Goal: Information Seeking & Learning: Learn about a topic

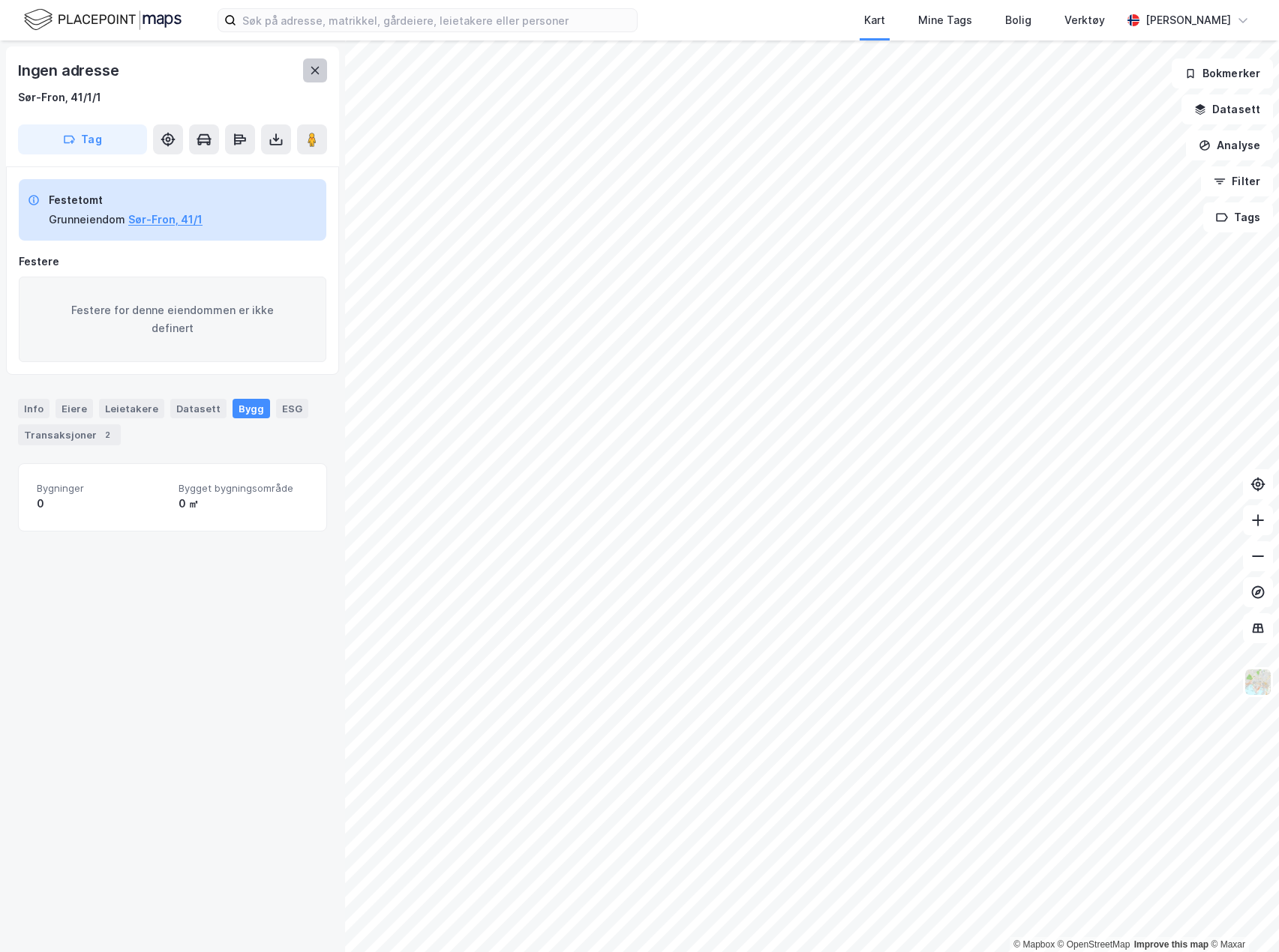
click at [317, 75] on icon at bounding box center [315, 70] width 12 height 12
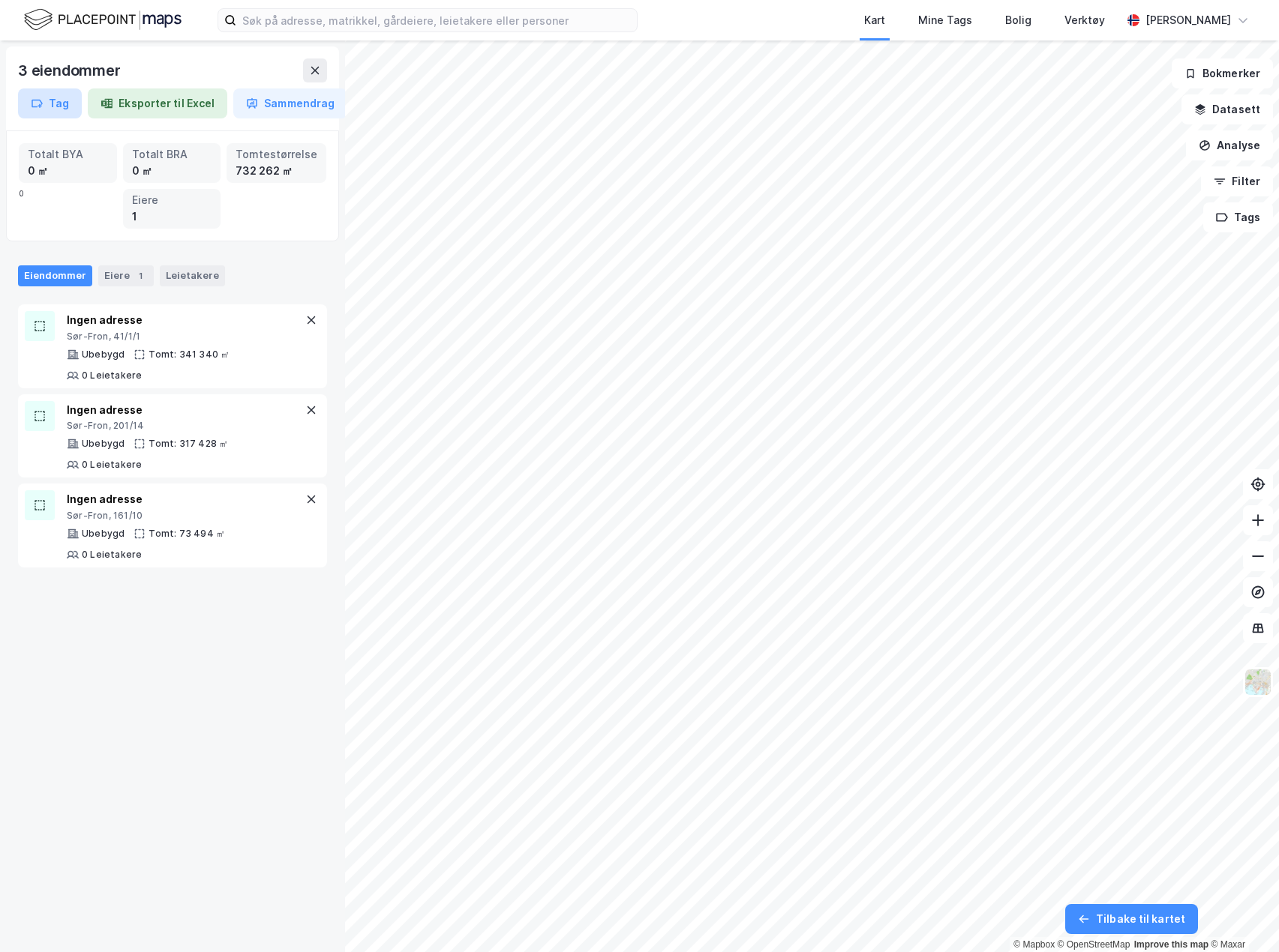
click at [54, 95] on button "Tag" at bounding box center [49, 104] width 64 height 30
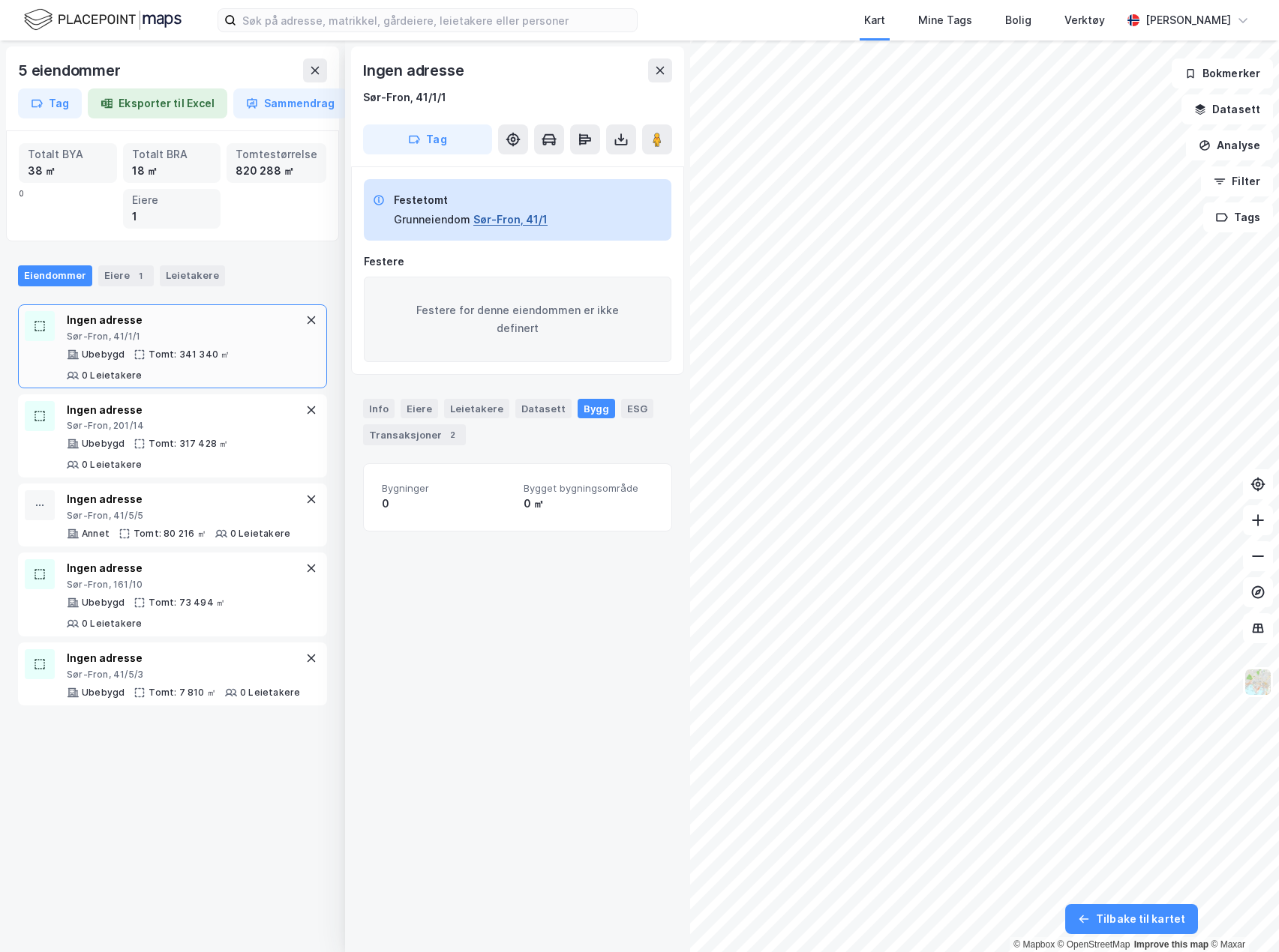
click at [531, 227] on button "Sør-Fron, 41/1" at bounding box center [510, 220] width 75 height 18
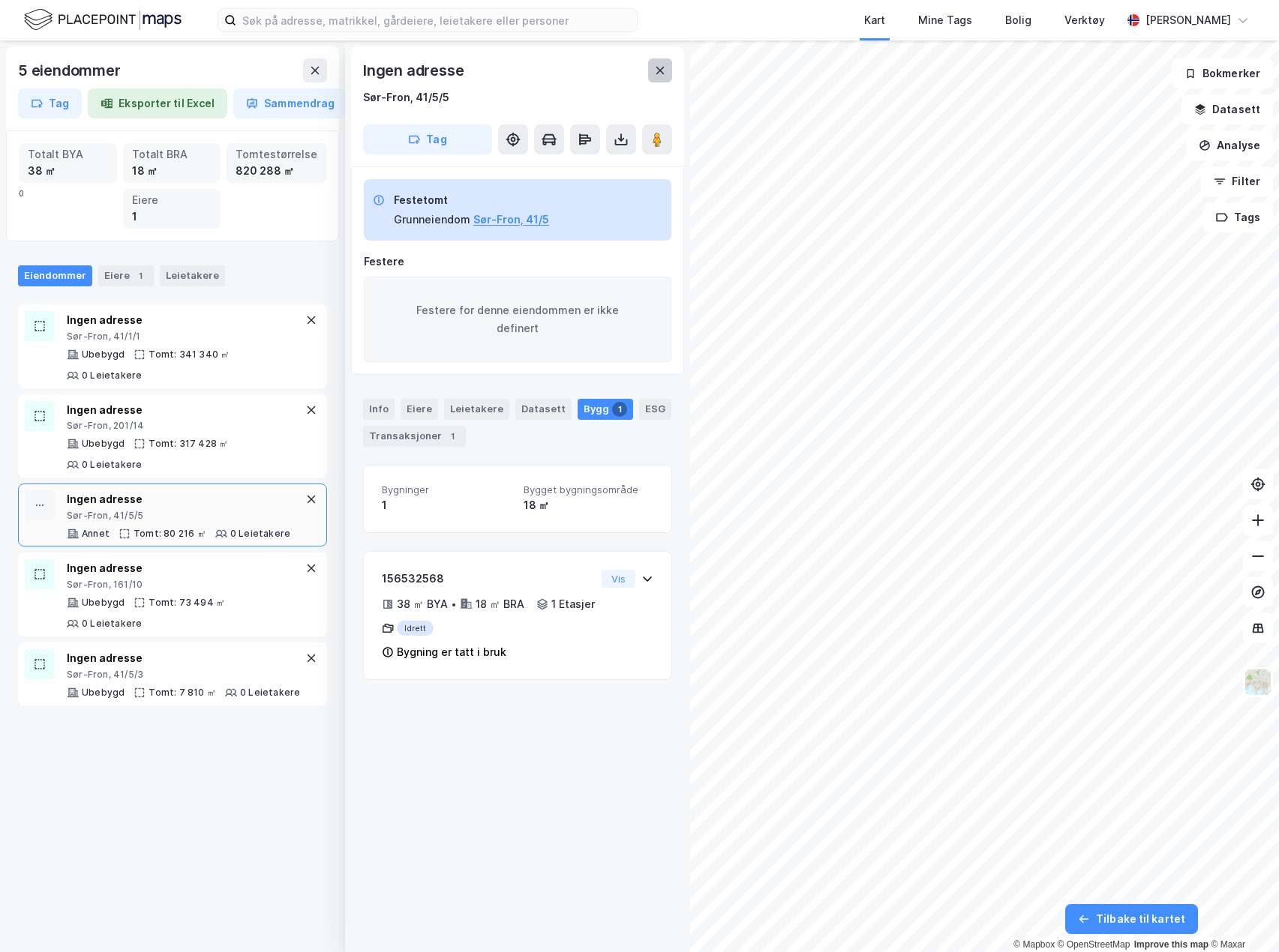
click at [654, 70] on button at bounding box center [660, 70] width 24 height 24
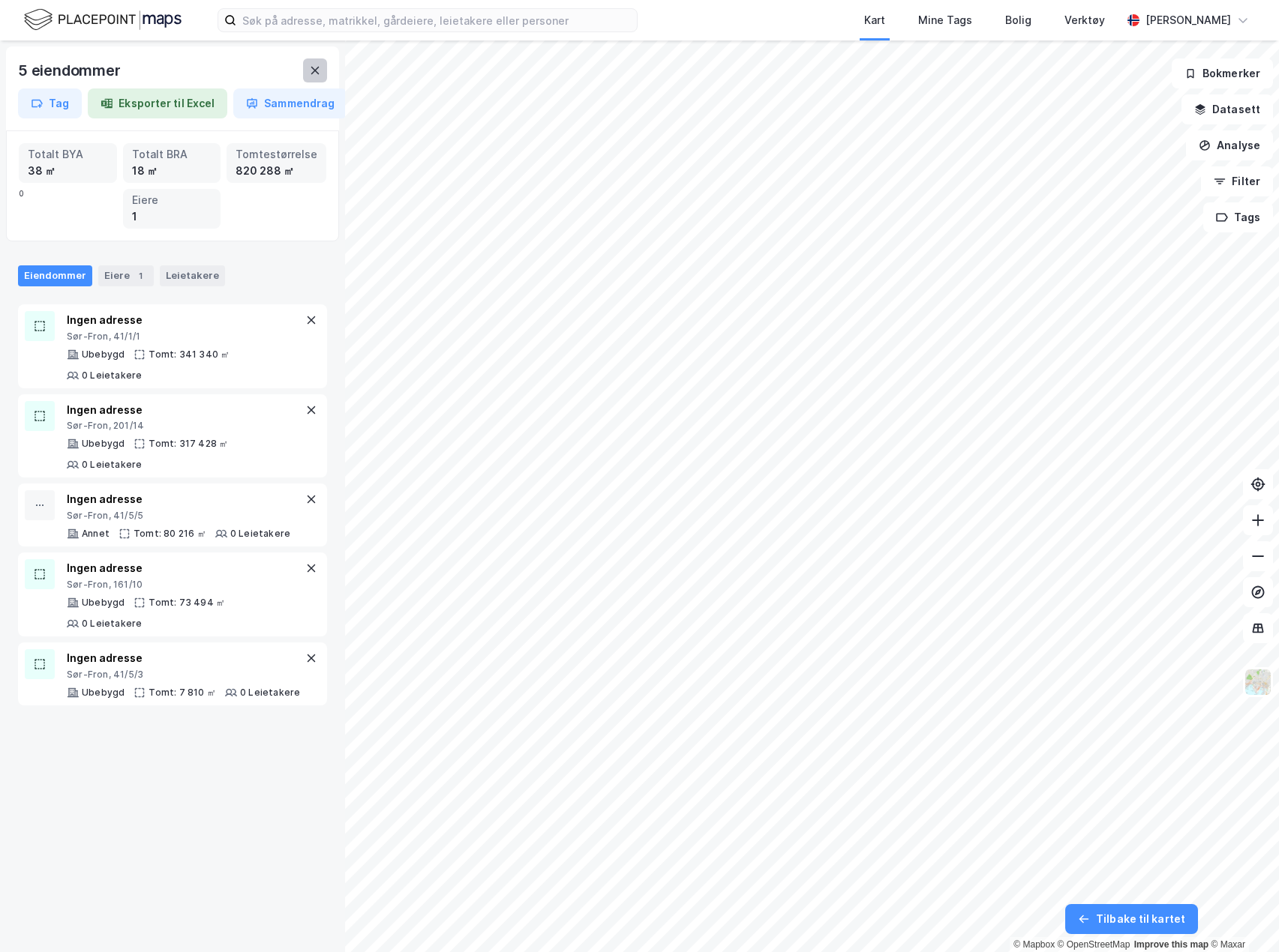
click at [324, 65] on button at bounding box center [314, 70] width 24 height 24
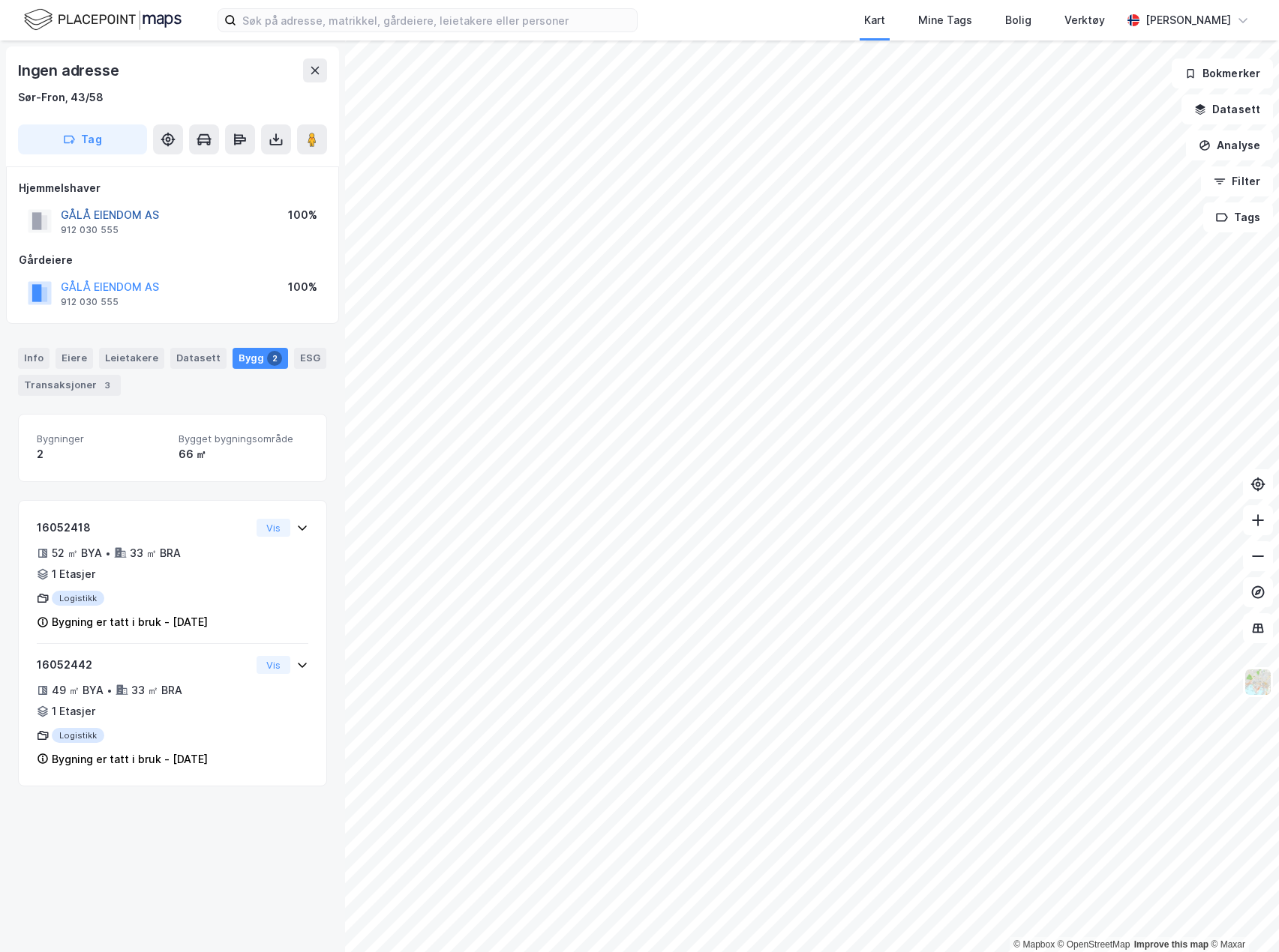
click at [0, 0] on button "GÅLÅ EIENDOM AS" at bounding box center [0, 0] width 0 height 0
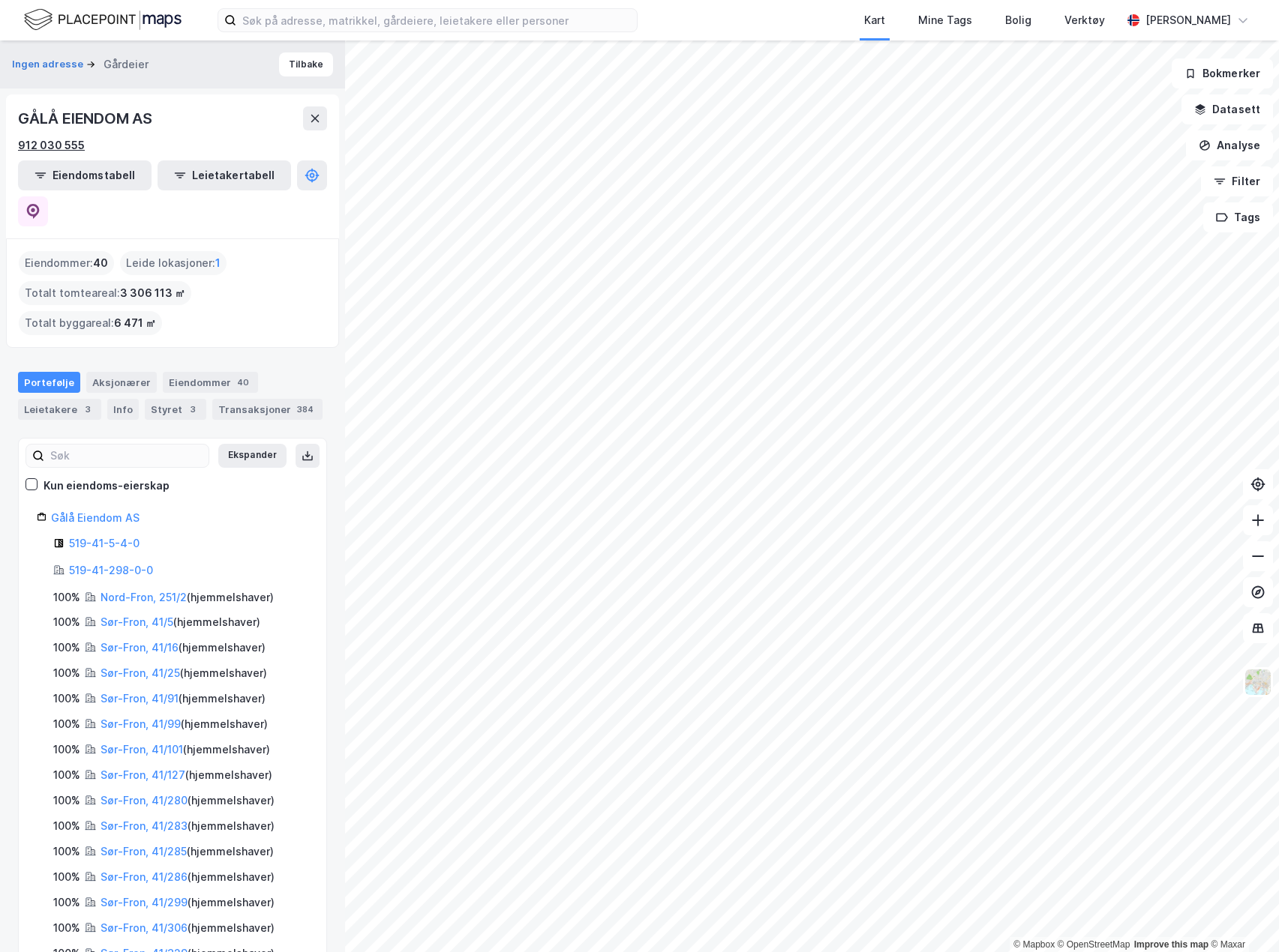
click at [69, 148] on div "912 030 555" at bounding box center [51, 145] width 67 height 18
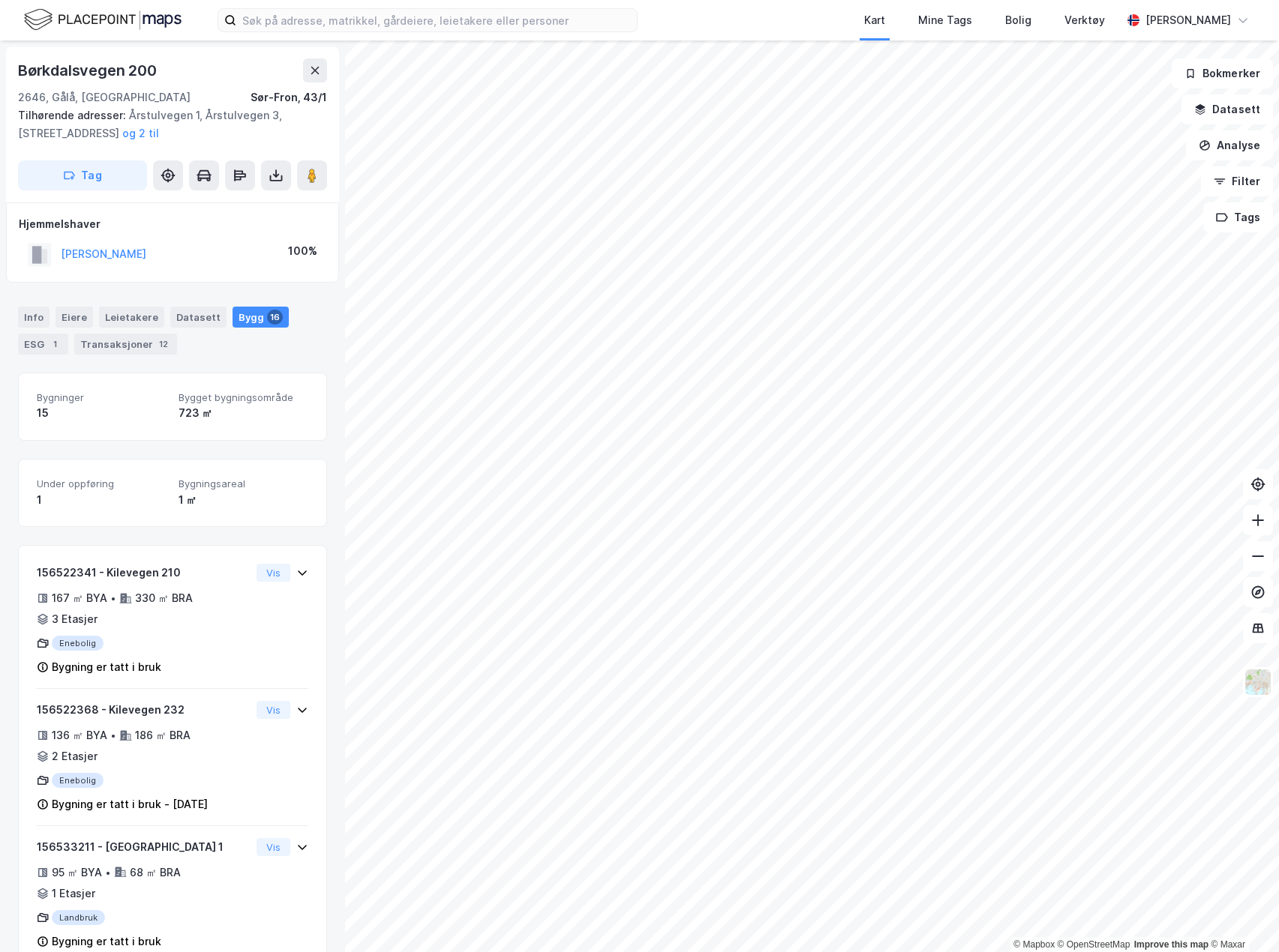
drag, startPoint x: 111, startPoint y: 254, endPoint x: 163, endPoint y: 238, distance: 54.4
click at [171, 234] on div "Hjemmelshaver TAGESTAD JAN 100%" at bounding box center [172, 242] width 307 height 54
click at [0, 0] on button "TAGESTAD JAN" at bounding box center [0, 0] width 0 height 0
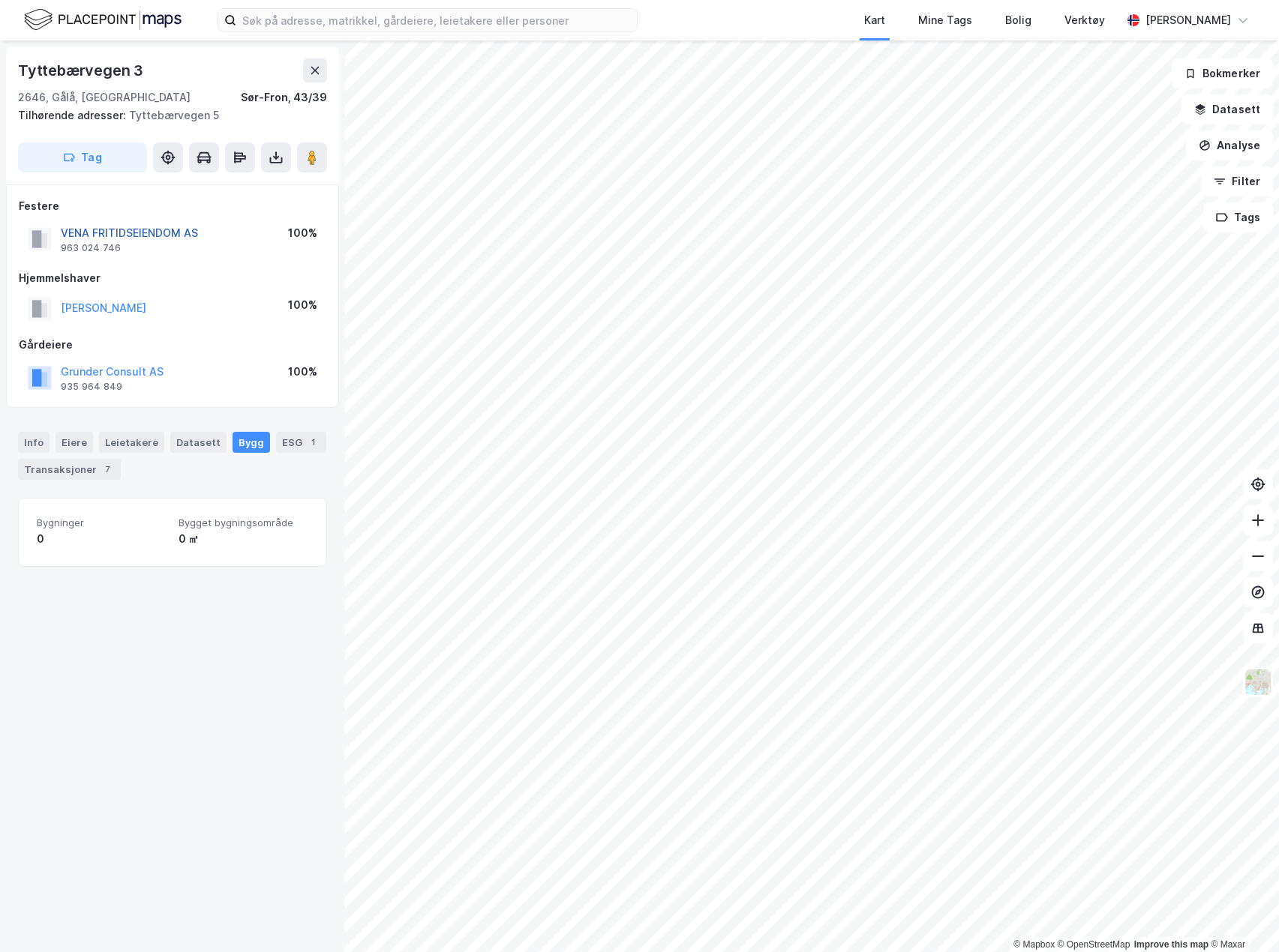
click at [0, 0] on button "VENA FRITIDSEIENDOM AS" at bounding box center [0, 0] width 0 height 0
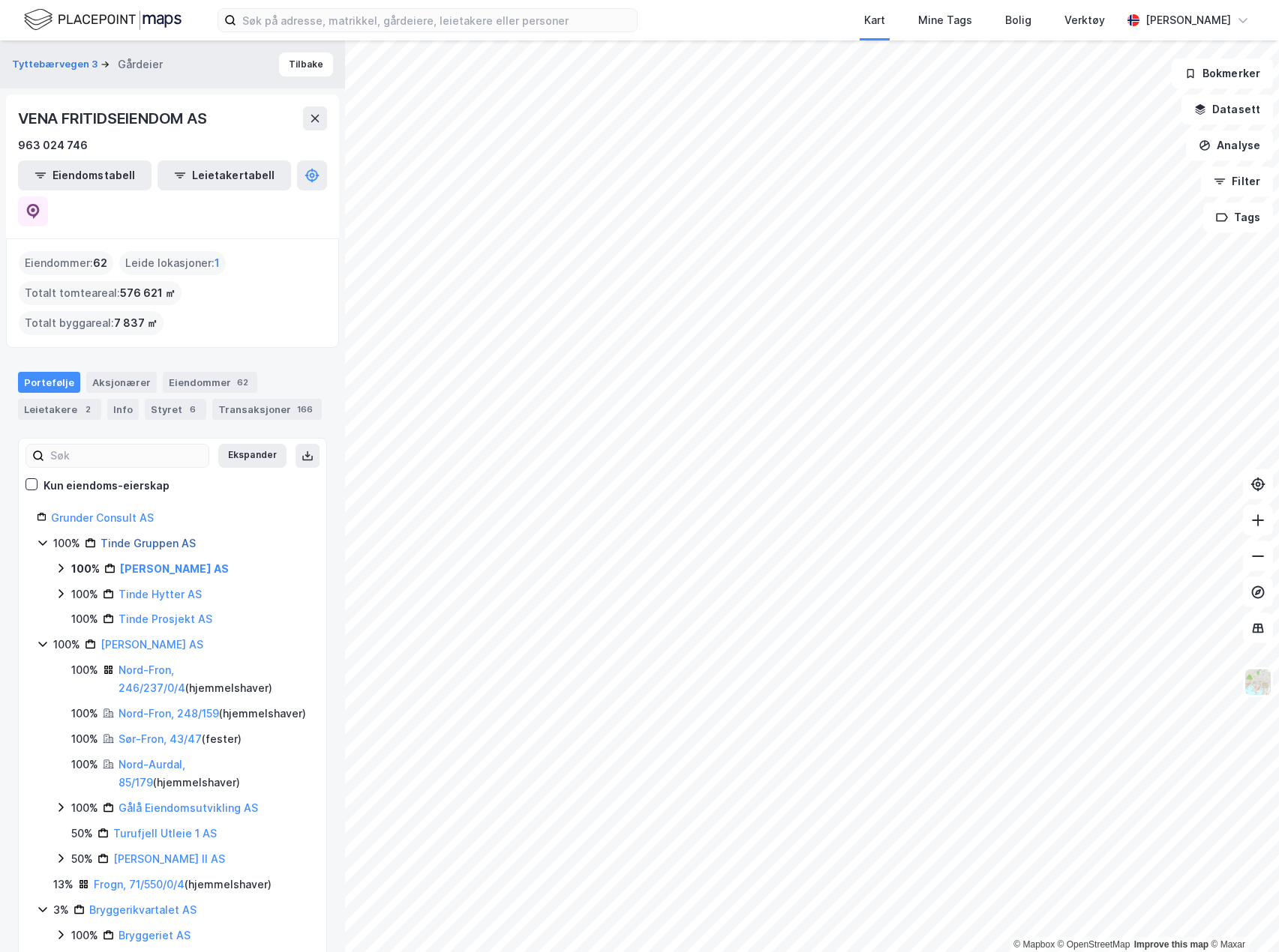
click at [145, 537] on link "Tinde Gruppen AS" at bounding box center [148, 543] width 95 height 13
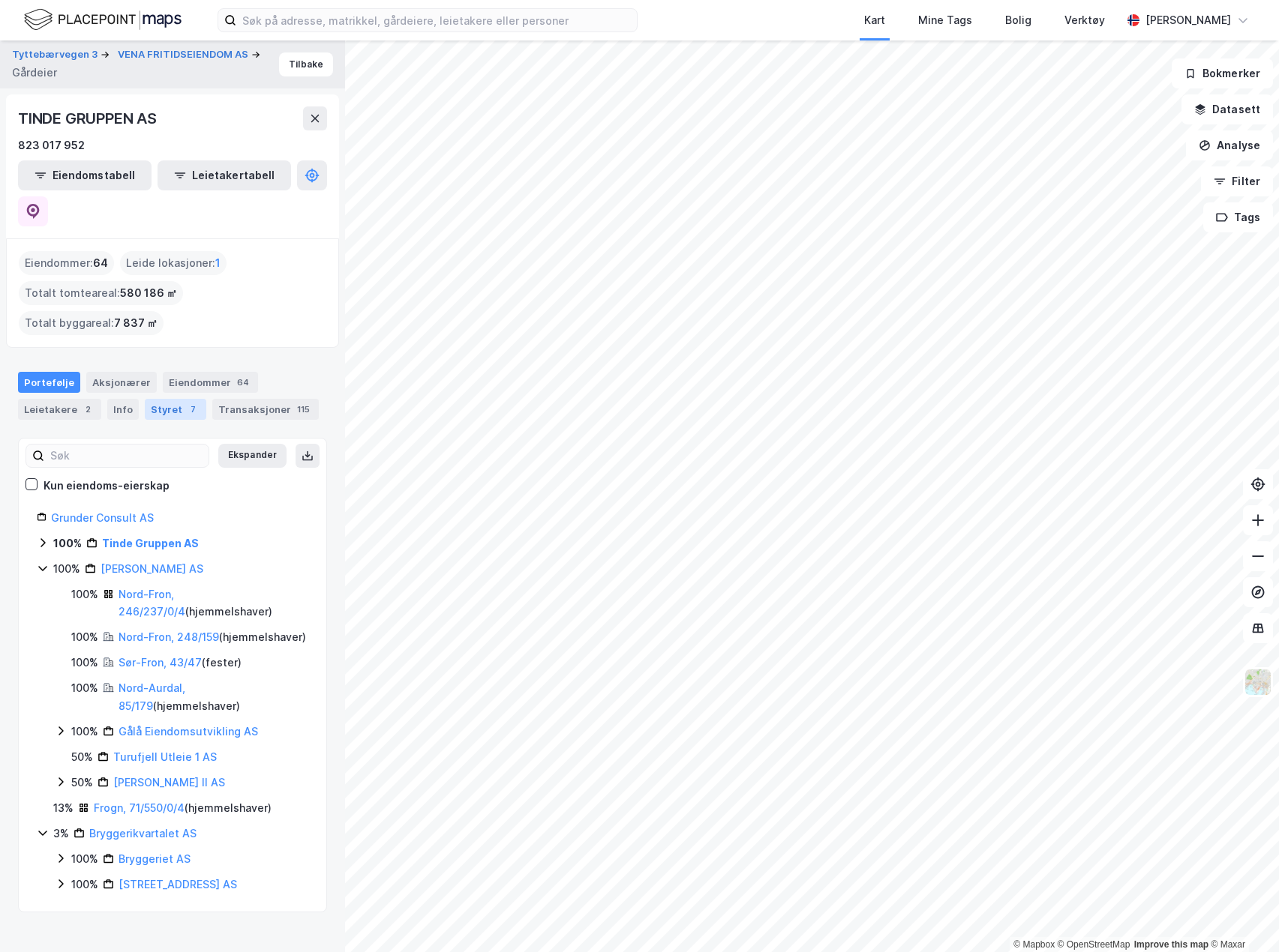
click at [174, 399] on div "Styret 7" at bounding box center [176, 409] width 61 height 21
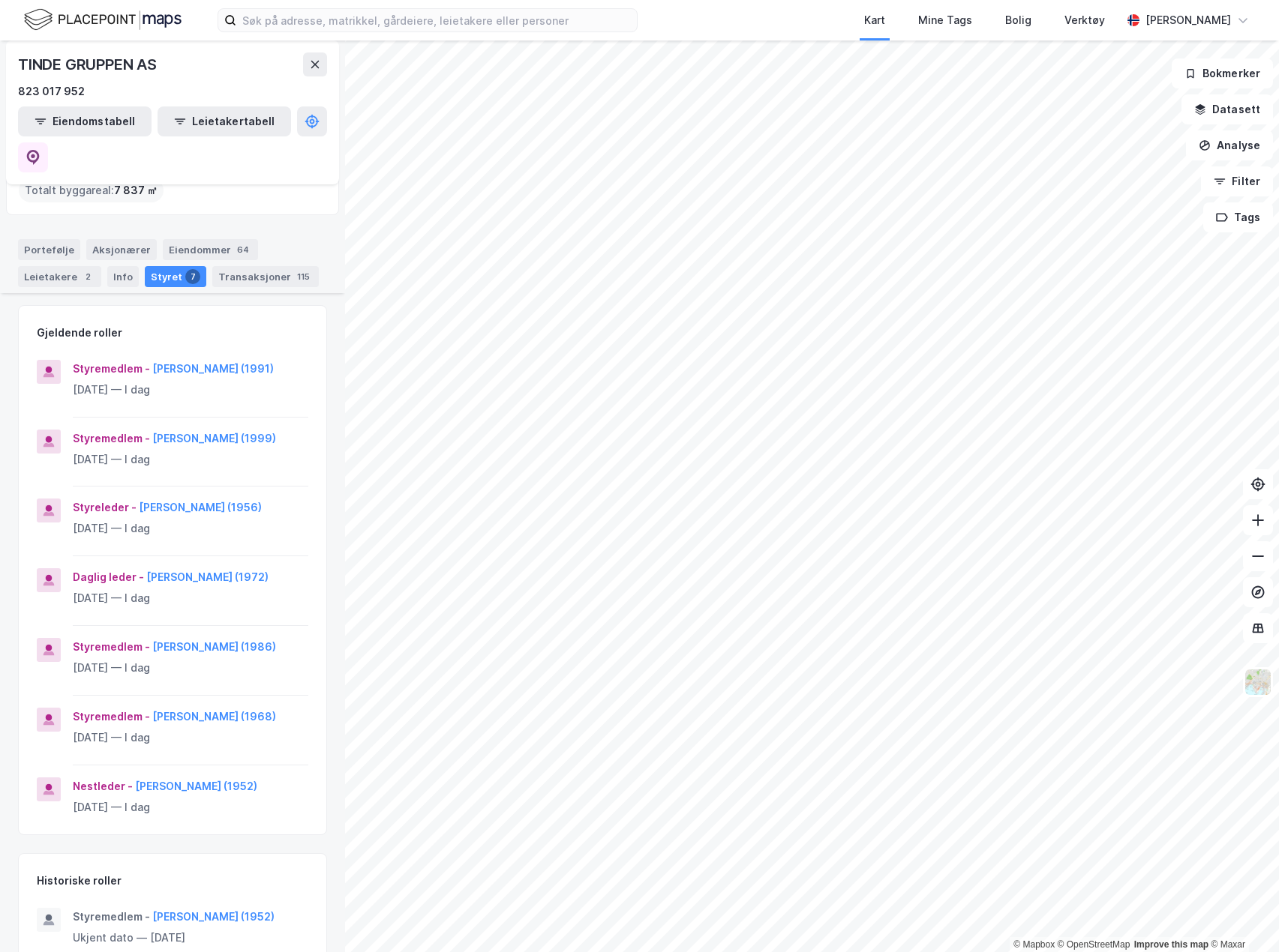
scroll to position [150, 0]
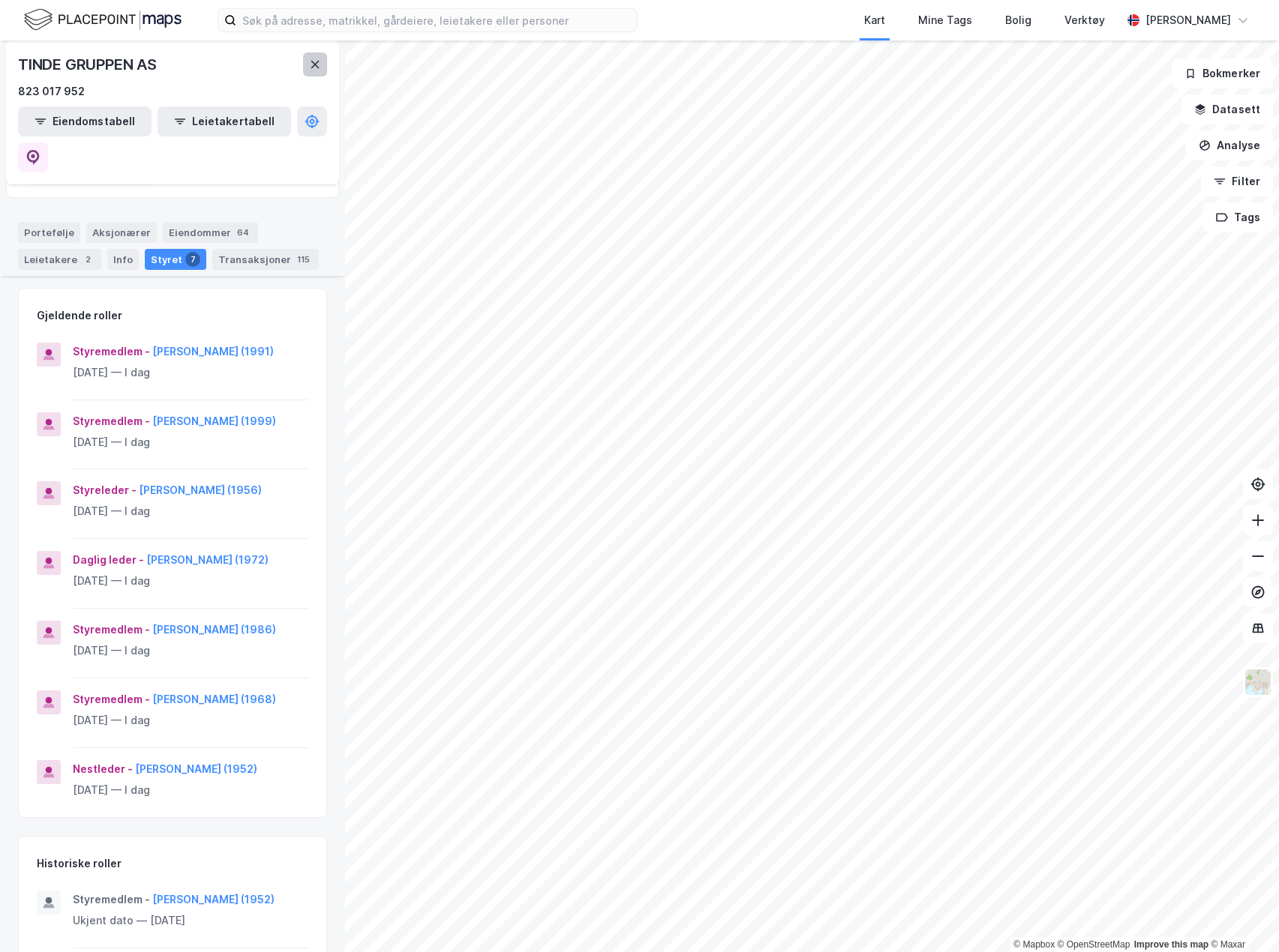
click at [311, 75] on button at bounding box center [314, 64] width 24 height 24
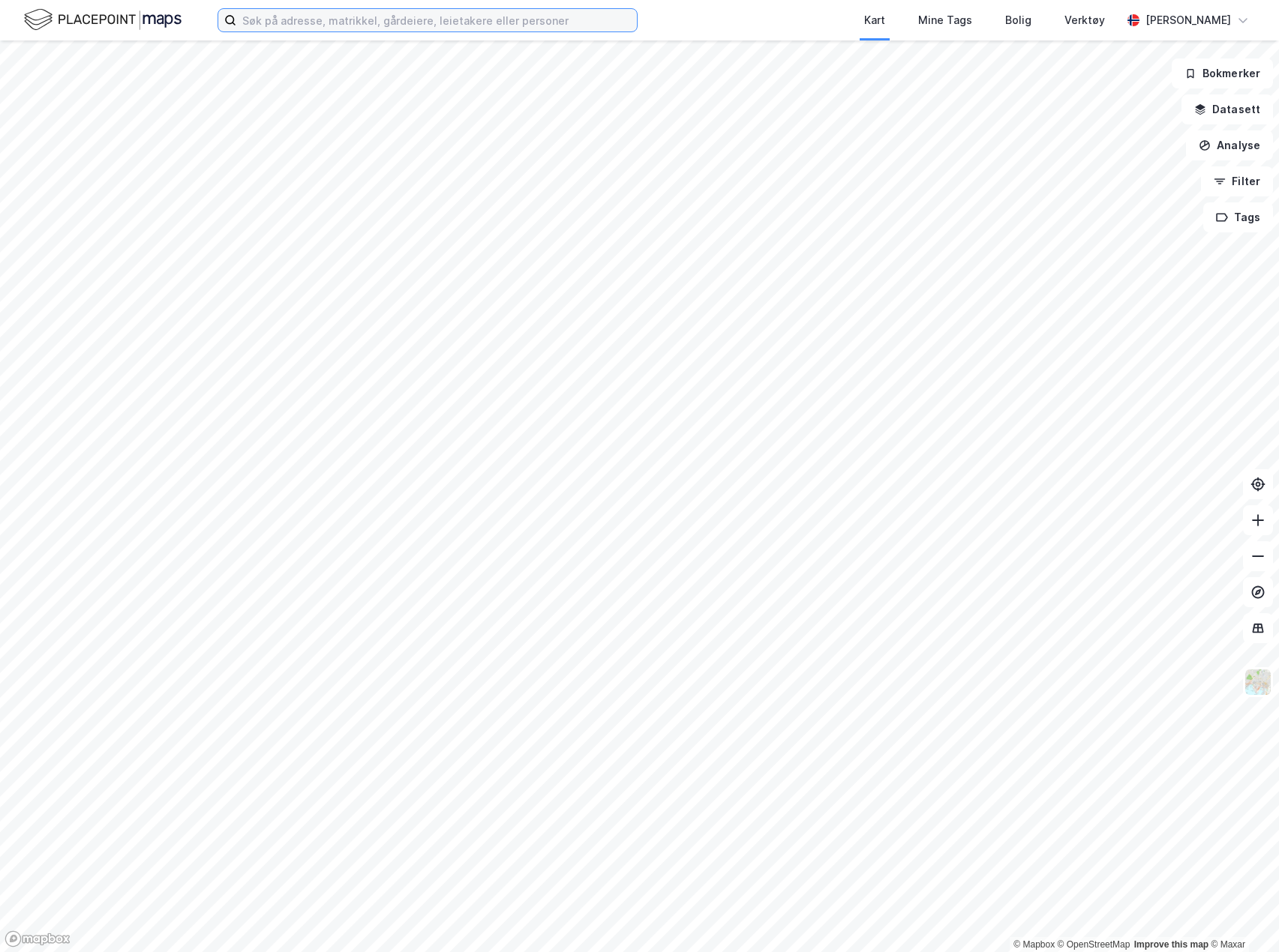
click at [328, 23] on input at bounding box center [437, 20] width 401 height 23
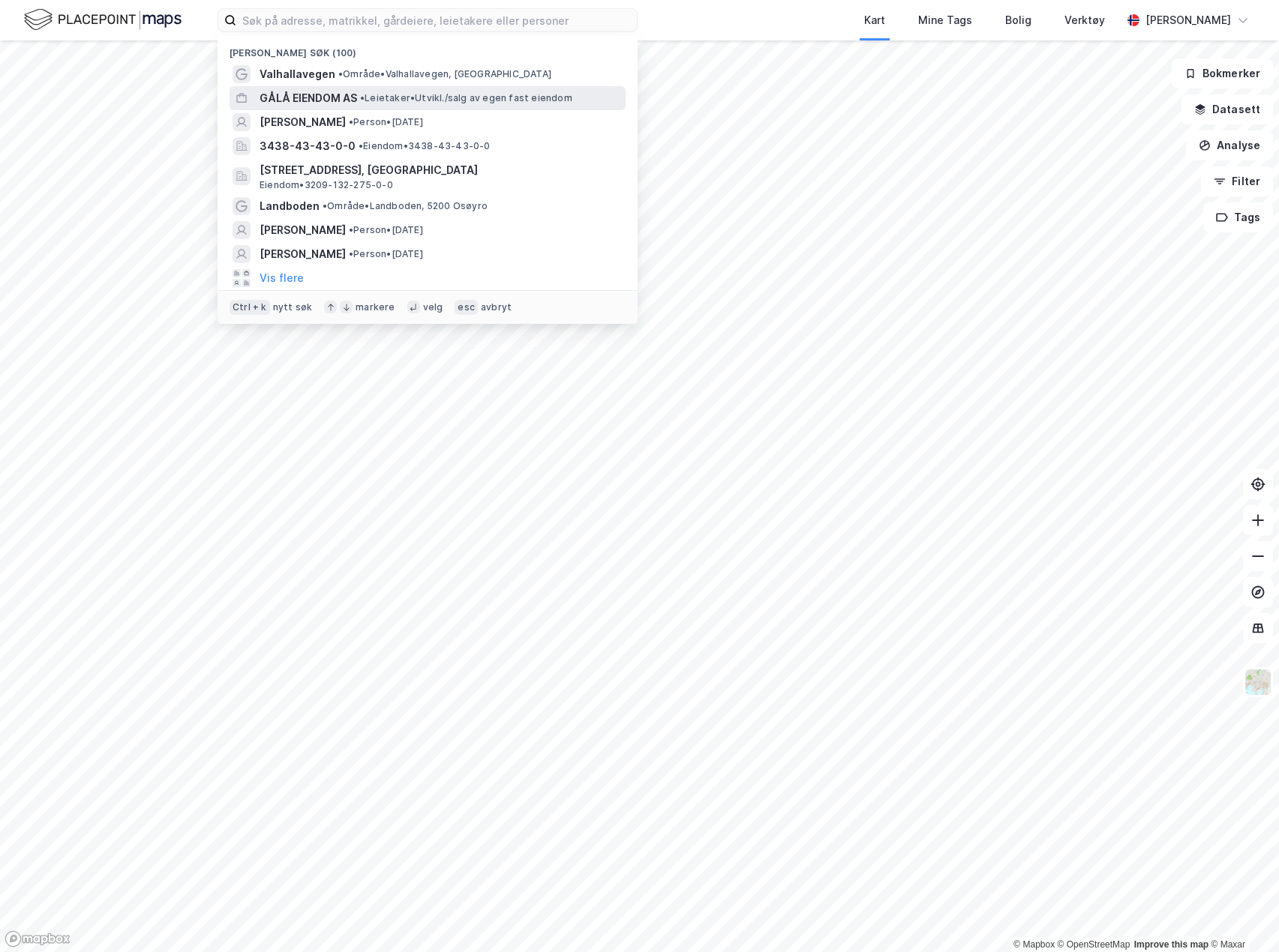
click at [325, 98] on span "GÅLÅ EIENDOM AS" at bounding box center [307, 98] width 98 height 18
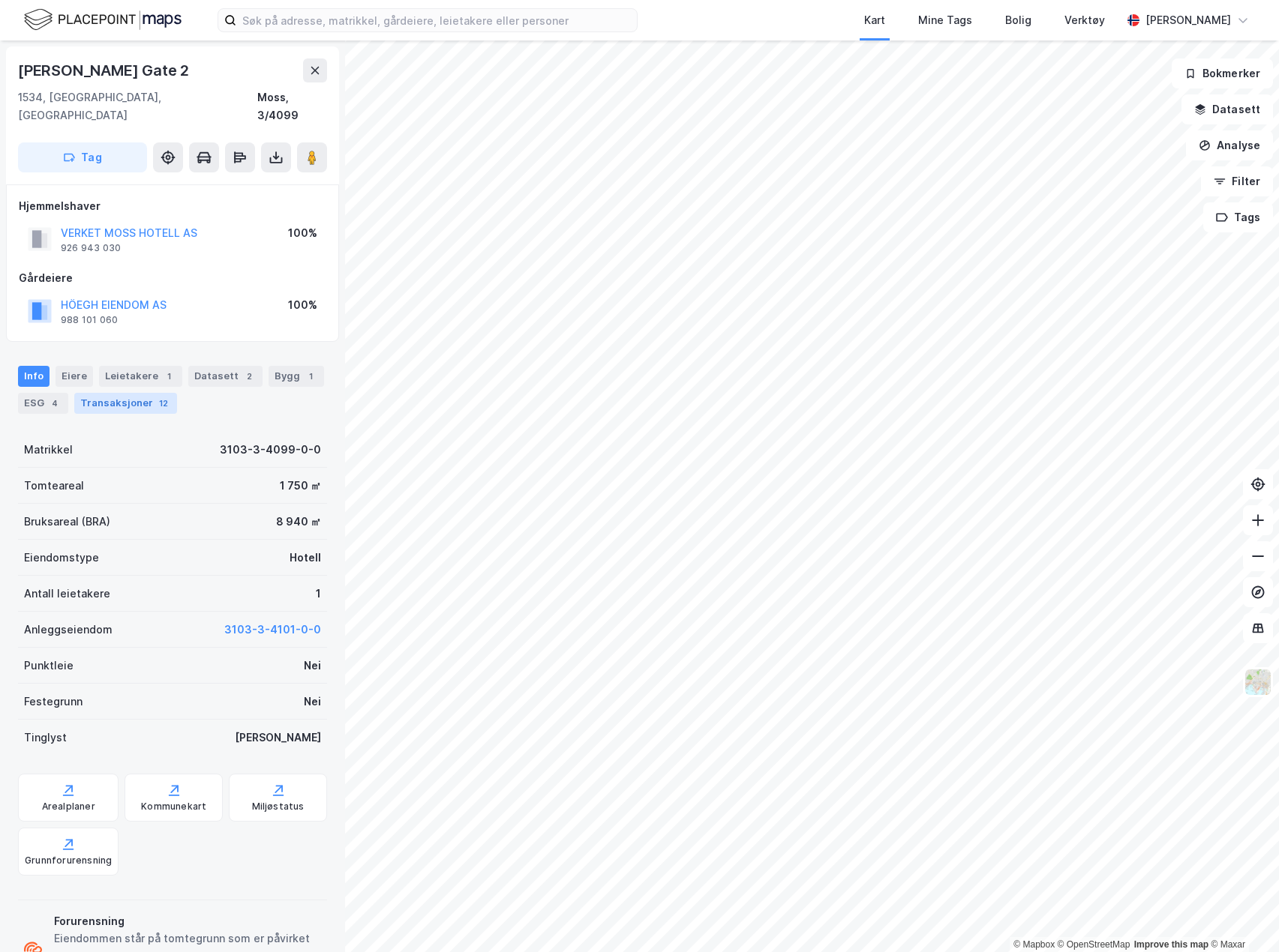
click at [122, 393] on div "Transaksjoner 12" at bounding box center [126, 403] width 103 height 21
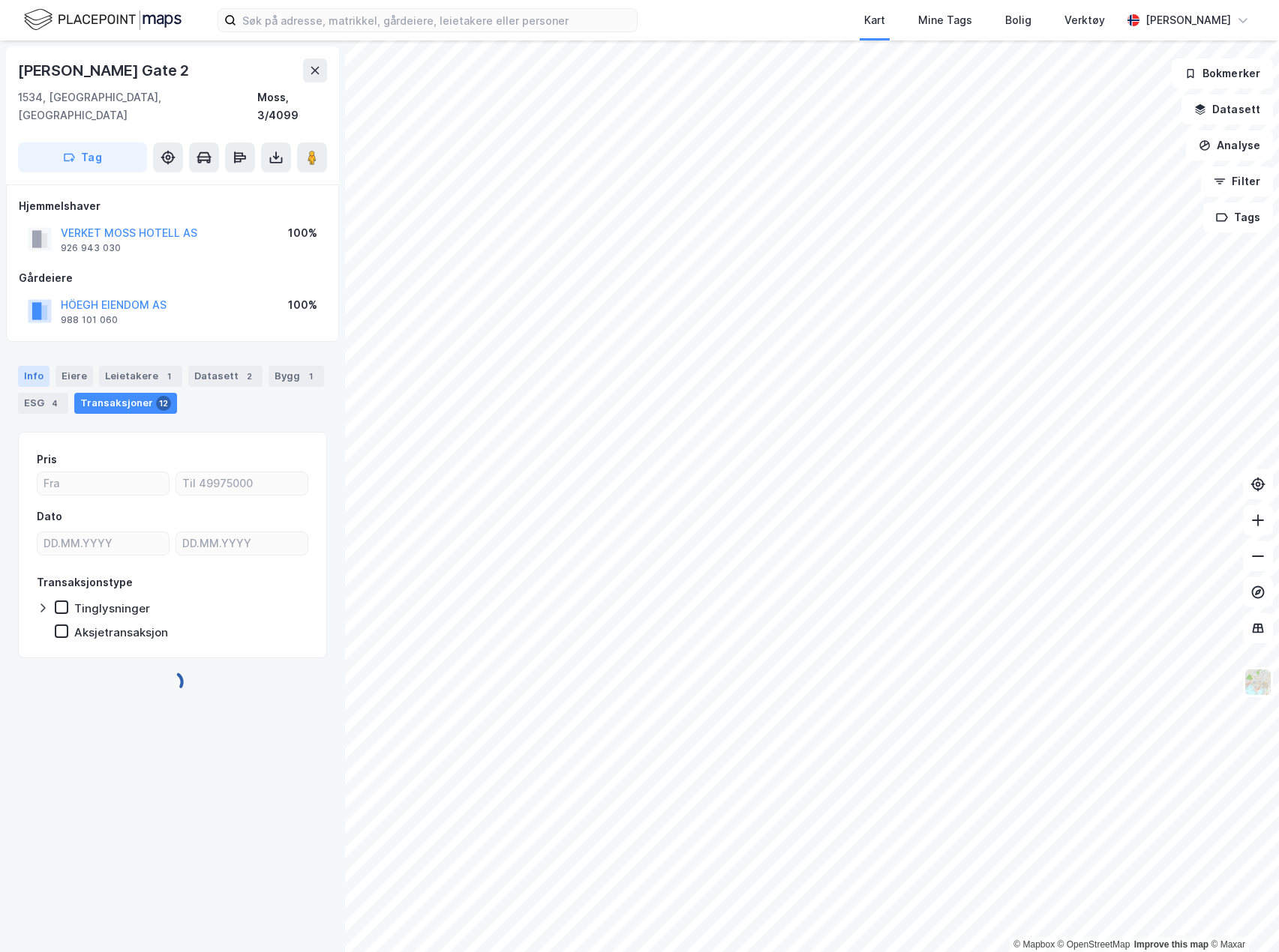
click at [44, 366] on div "Info" at bounding box center [33, 377] width 32 height 21
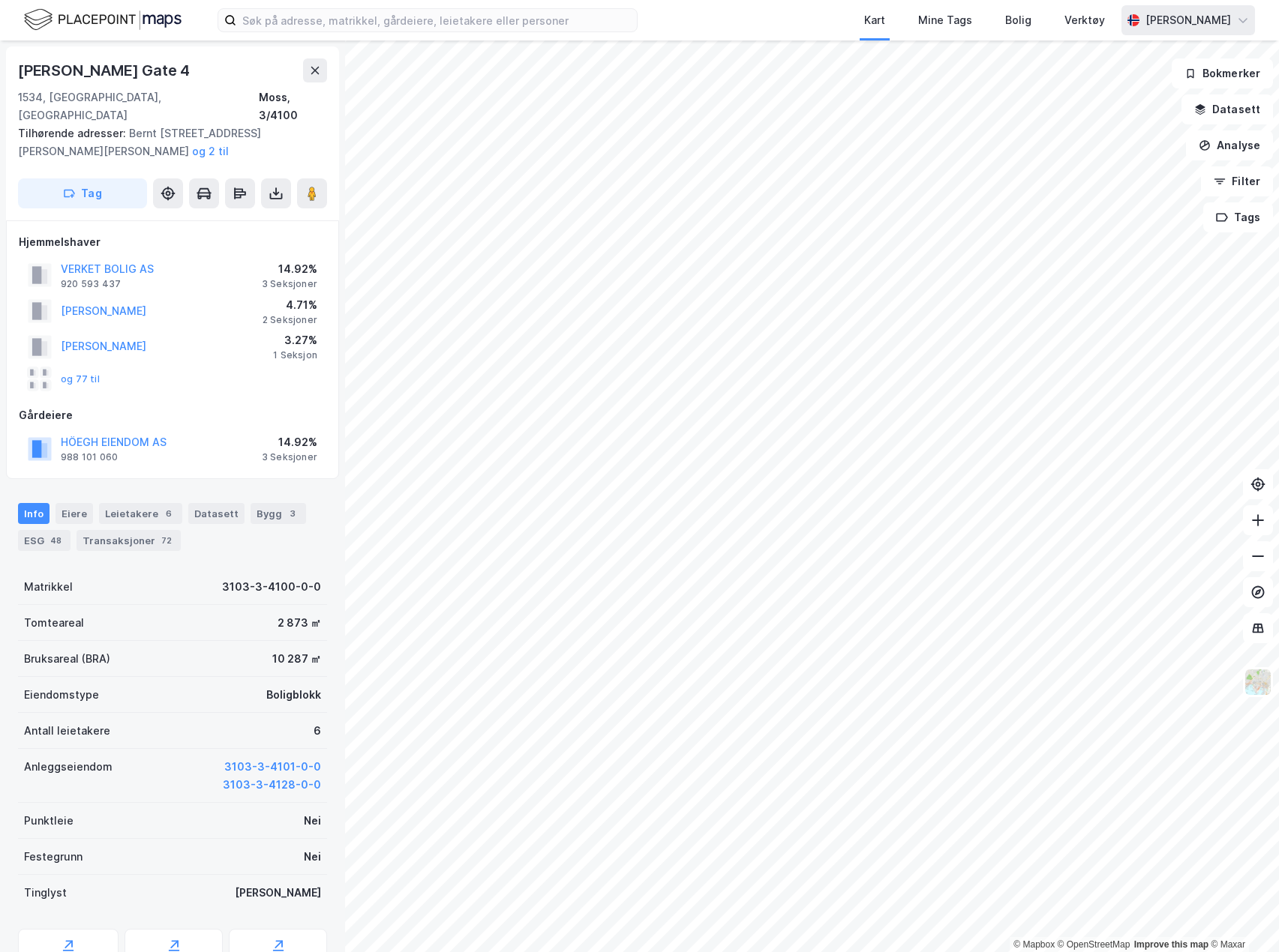
click at [1240, 20] on icon at bounding box center [1242, 19] width 9 height 4
click at [780, 24] on div "Kart Mine Tags Bolig Verktøy" at bounding box center [915, 20] width 412 height 40
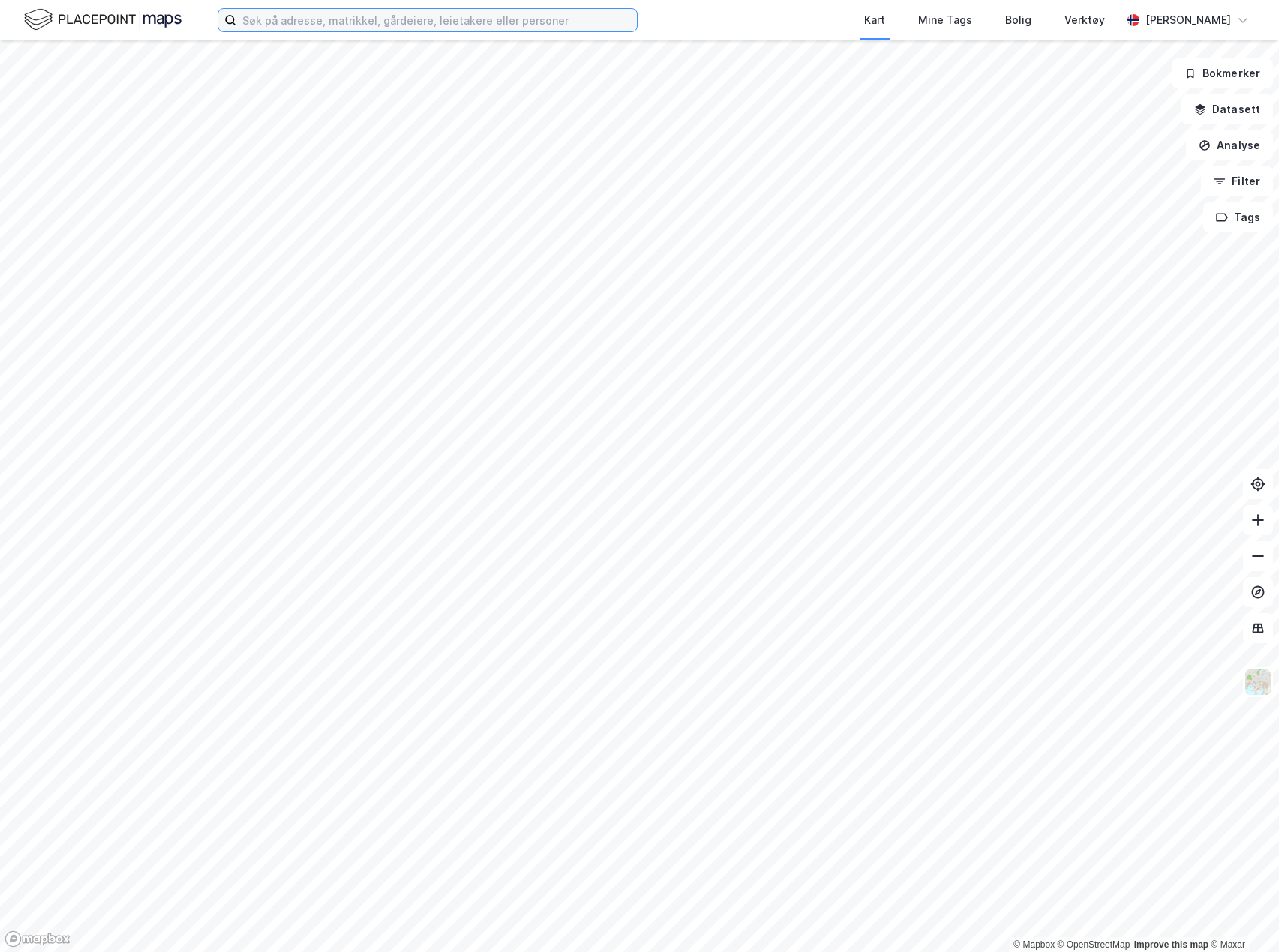
click at [384, 25] on input at bounding box center [437, 20] width 401 height 23
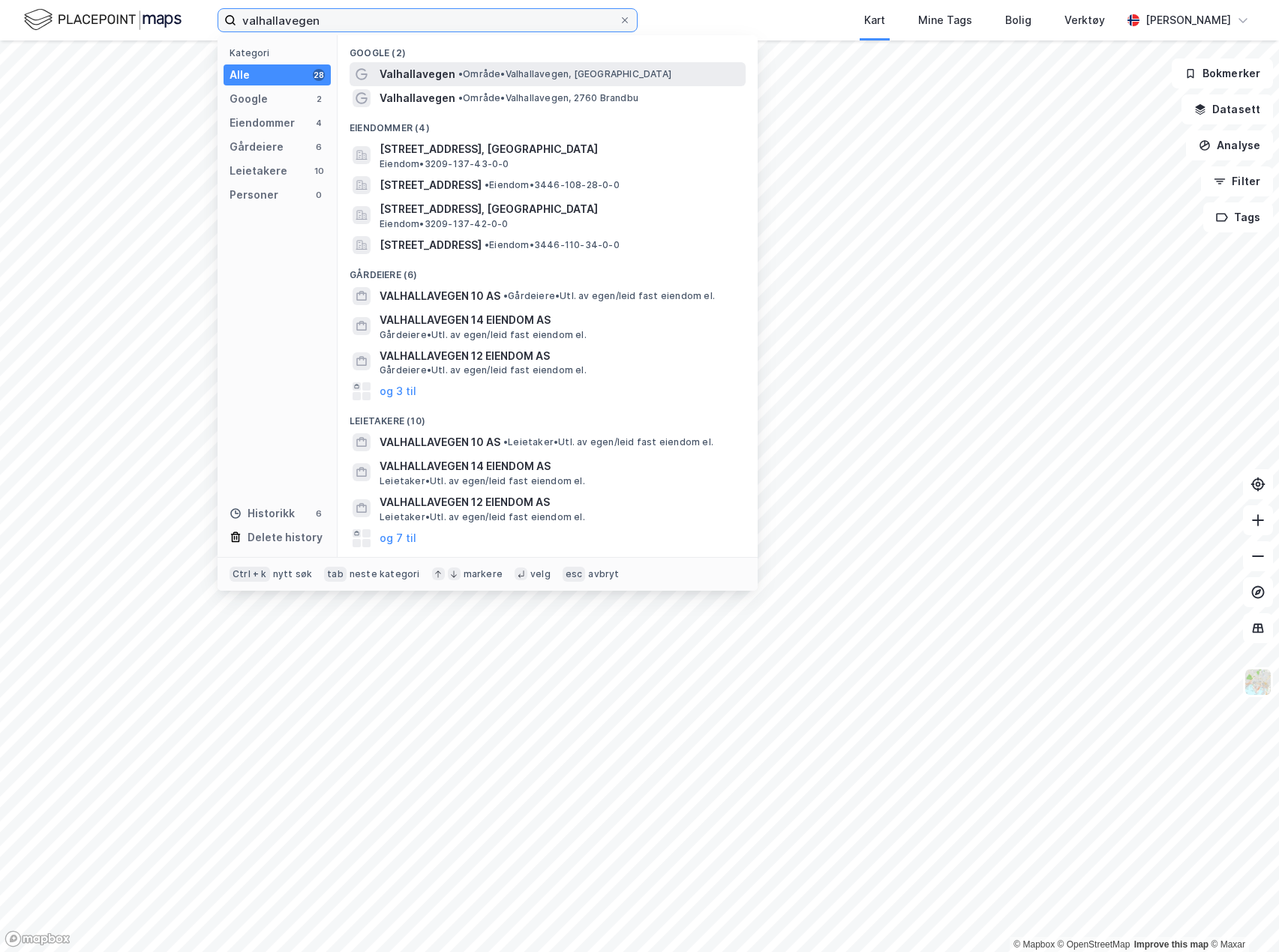
type input "valhallavegen"
click at [443, 72] on span "Valhallavegen" at bounding box center [417, 74] width 76 height 18
